Goal: Information Seeking & Learning: Learn about a topic

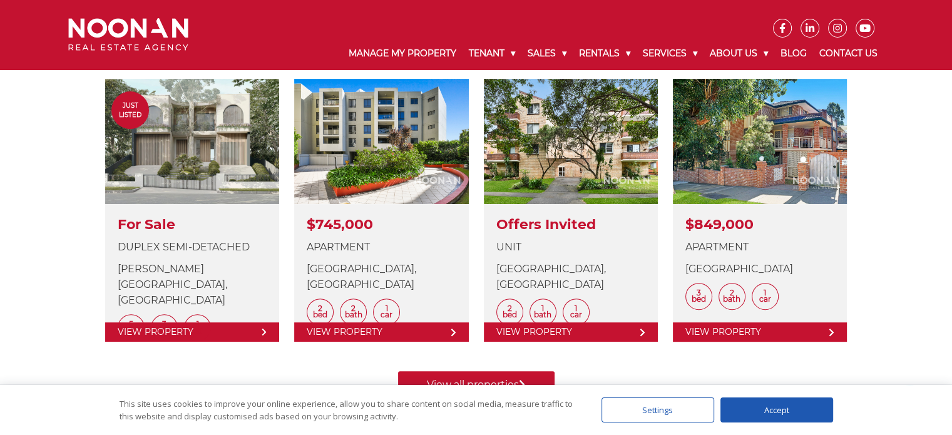
scroll to position [626, 0]
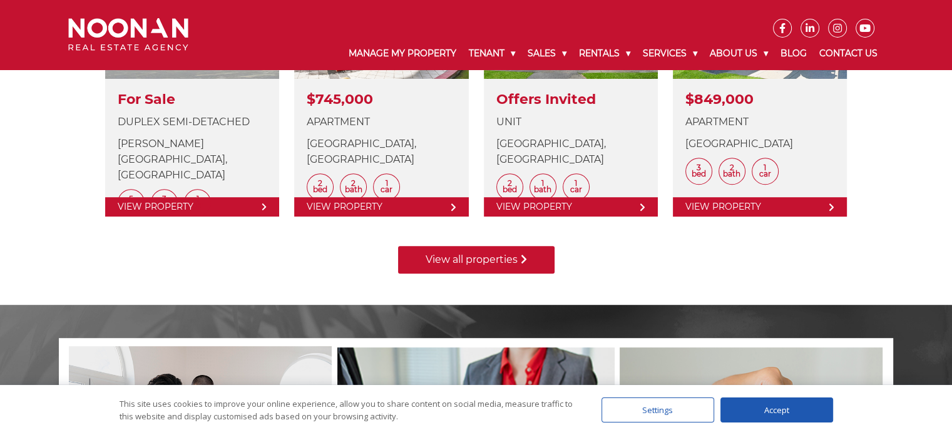
click at [538, 264] on link "View all properties" at bounding box center [476, 260] width 156 height 28
